Goal: Task Accomplishment & Management: Complete application form

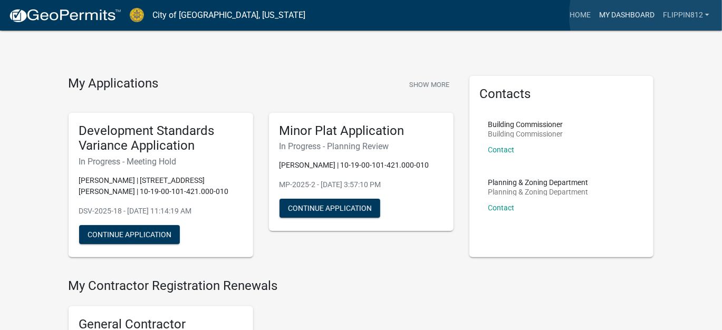
click at [649, 15] on link "My Dashboard" at bounding box center [627, 15] width 64 height 20
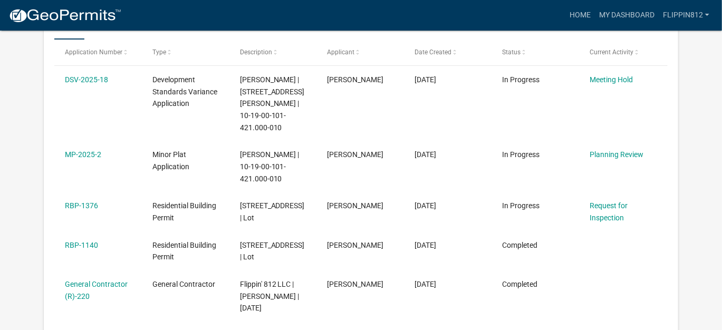
scroll to position [200, 0]
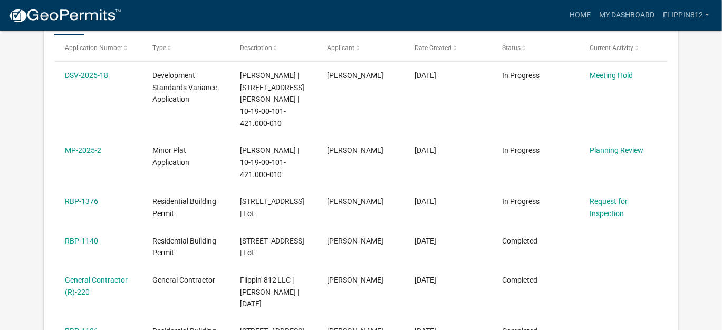
click at [595, 197] on link "Request for Inspection" at bounding box center [609, 207] width 38 height 21
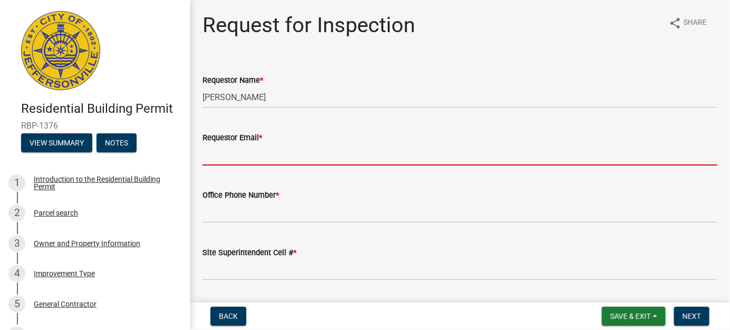
click at [298, 165] on input "Requestor Email *" at bounding box center [459, 155] width 515 height 22
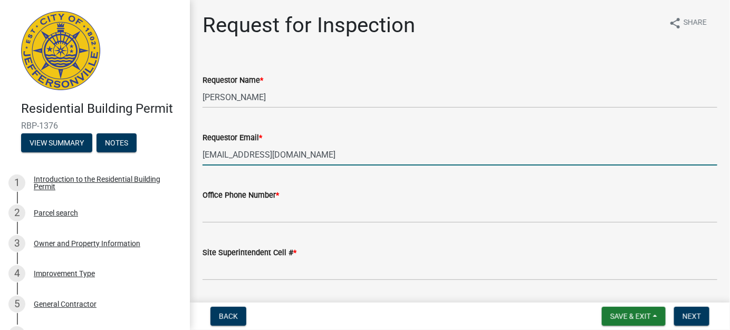
type input "[EMAIL_ADDRESS][DOMAIN_NAME]"
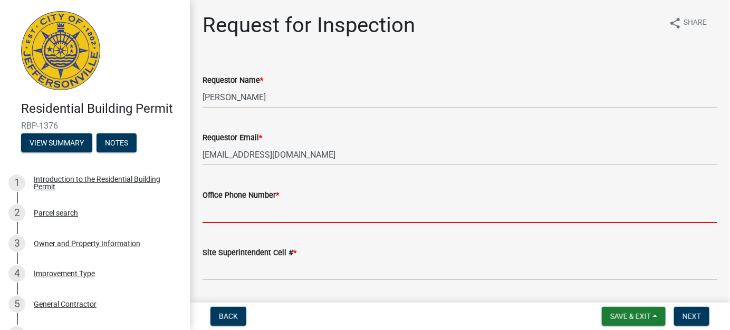
click at [246, 210] on input "Office Phone Number *" at bounding box center [459, 212] width 515 height 22
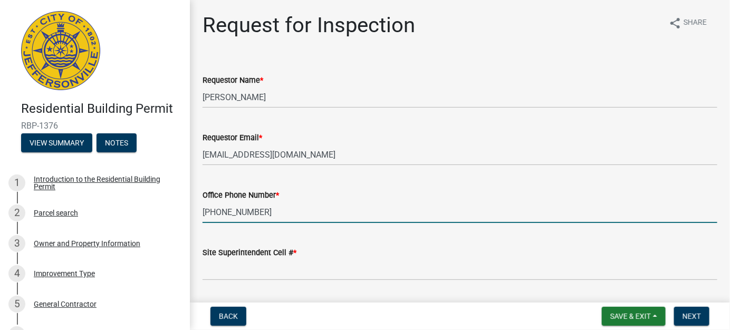
type input "[PHONE_NUMBER]"
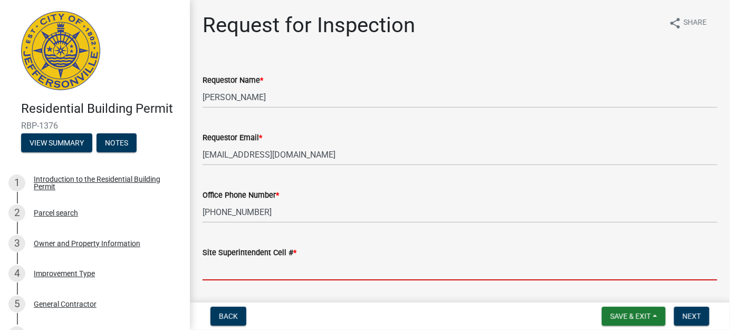
click at [224, 278] on input "Site Superintendent Cell # *" at bounding box center [459, 270] width 515 height 22
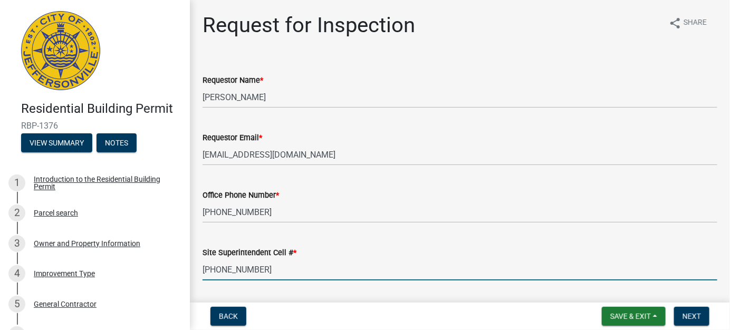
type input "[PHONE_NUMBER]"
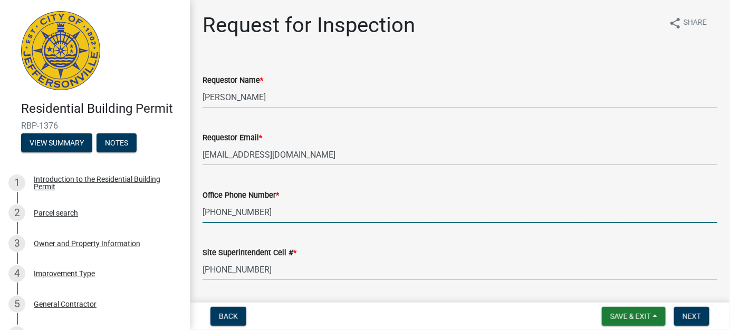
drag, startPoint x: 260, startPoint y: 210, endPoint x: 175, endPoint y: 208, distance: 85.4
click at [175, 208] on div "Residential Building Permit RBP-1376 View Summary Notes 1 Introduction to the R…" at bounding box center [365, 165] width 730 height 330
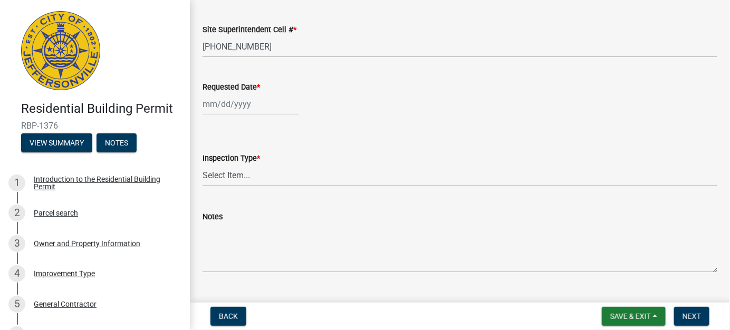
scroll to position [224, 0]
type input "[PHONE_NUMBER]"
click at [626, 181] on select "Select Item... Footer Foundation Framing Final" at bounding box center [459, 175] width 515 height 22
click at [202, 164] on select "Select Item... Footer Foundation Framing Final" at bounding box center [459, 175] width 515 height 22
select select "8ea0f6e5-dde7-4881-a999-02519822ccbf"
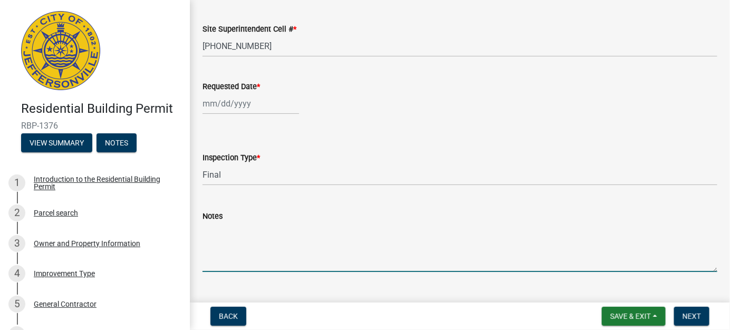
click at [294, 267] on textarea "Notes" at bounding box center [459, 247] width 515 height 50
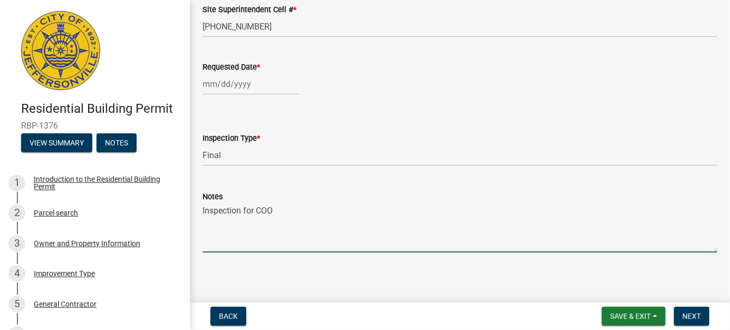
scroll to position [246, 0]
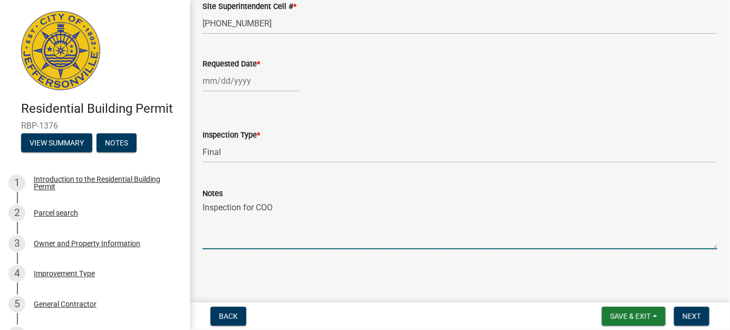
type textarea "Inspection for COO"
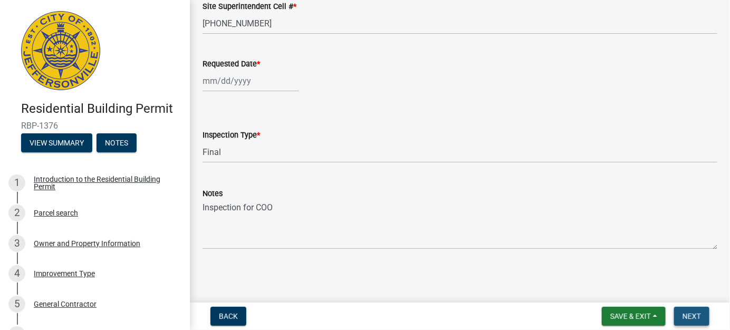
click at [695, 318] on span "Next" at bounding box center [691, 316] width 18 height 8
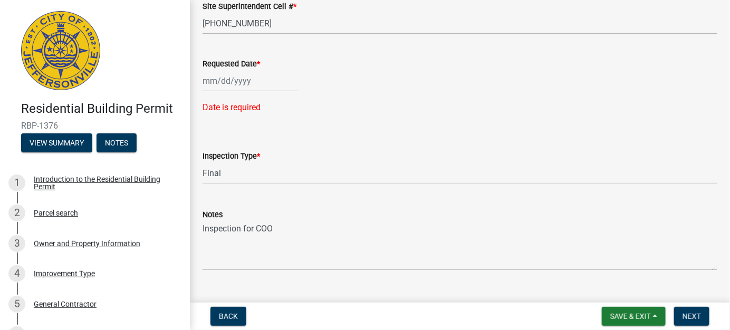
select select "8"
select select "2025"
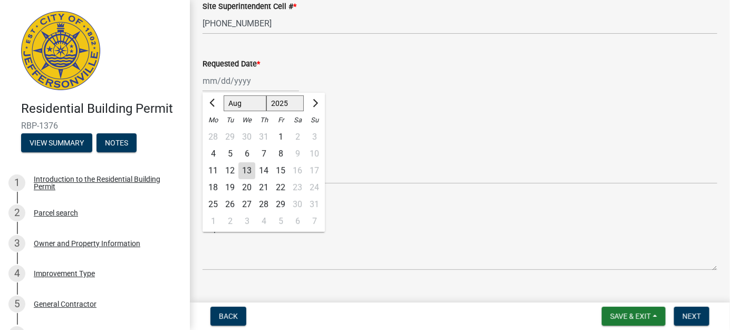
click at [247, 84] on div "[PERSON_NAME] Feb Mar Apr [PERSON_NAME][DATE] Oct Nov [DATE] 1526 1527 1528 152…" at bounding box center [250, 81] width 96 height 22
click at [266, 169] on div "14" at bounding box center [263, 170] width 17 height 17
type input "[DATE]"
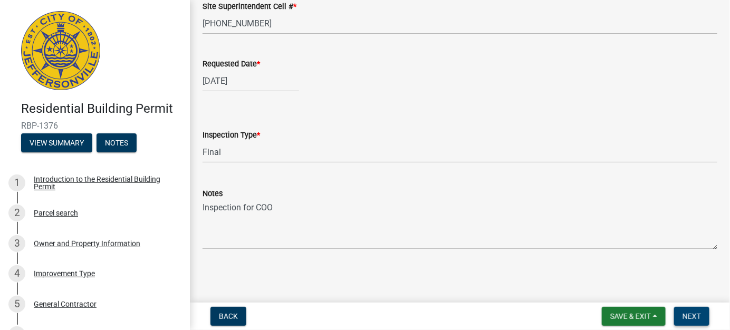
click at [689, 315] on span "Next" at bounding box center [691, 316] width 18 height 8
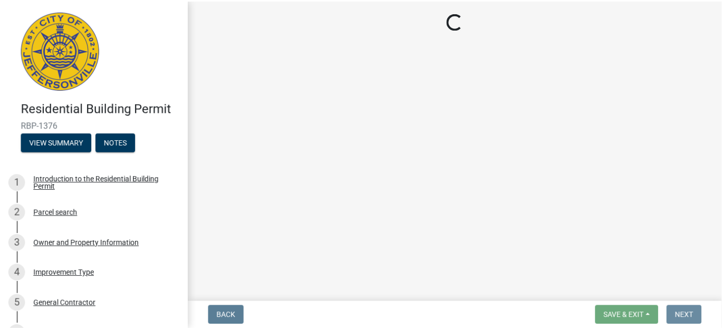
scroll to position [0, 0]
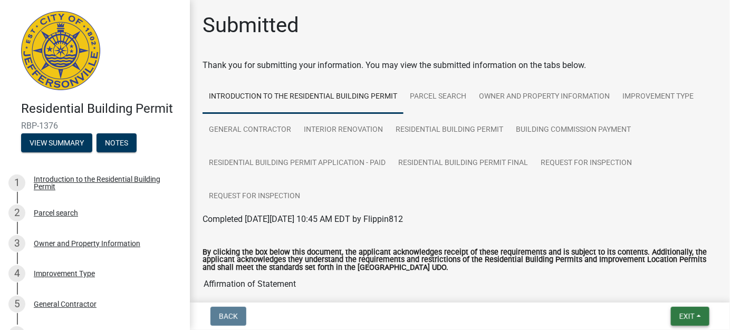
click at [688, 314] on span "Exit" at bounding box center [686, 316] width 15 height 8
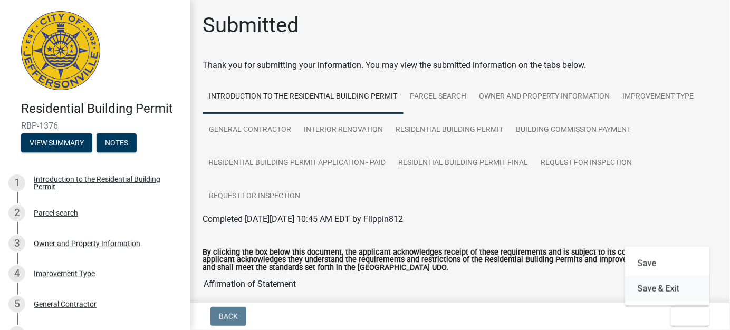
click at [676, 286] on button "Save & Exit" at bounding box center [667, 288] width 84 height 25
